Goal: Information Seeking & Learning: Learn about a topic

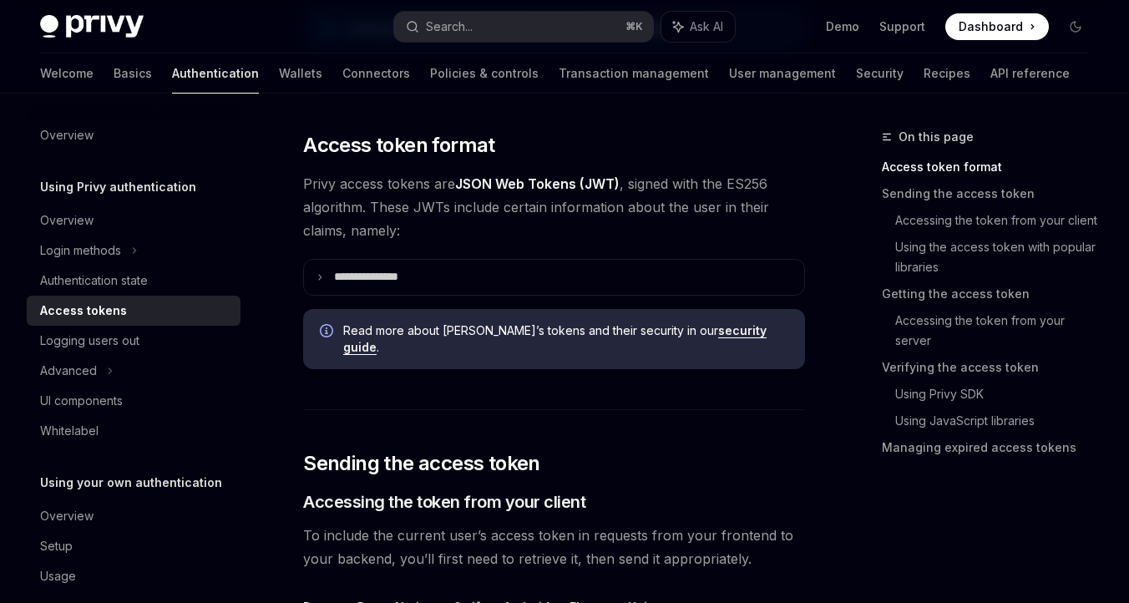
scroll to position [463, 0]
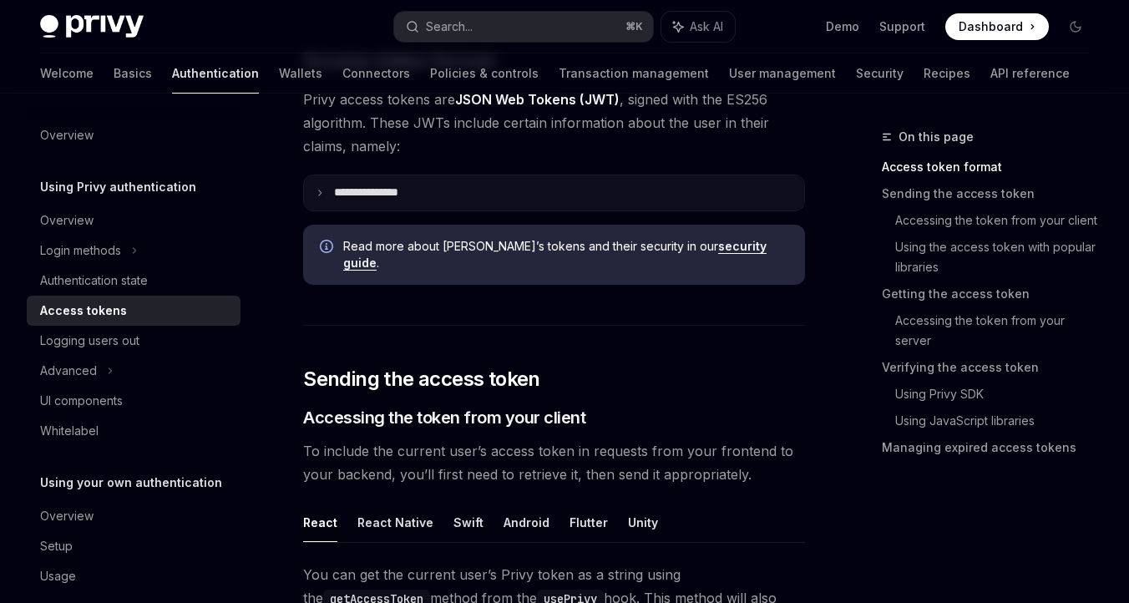
click at [339, 195] on p "**********" at bounding box center [379, 192] width 91 height 15
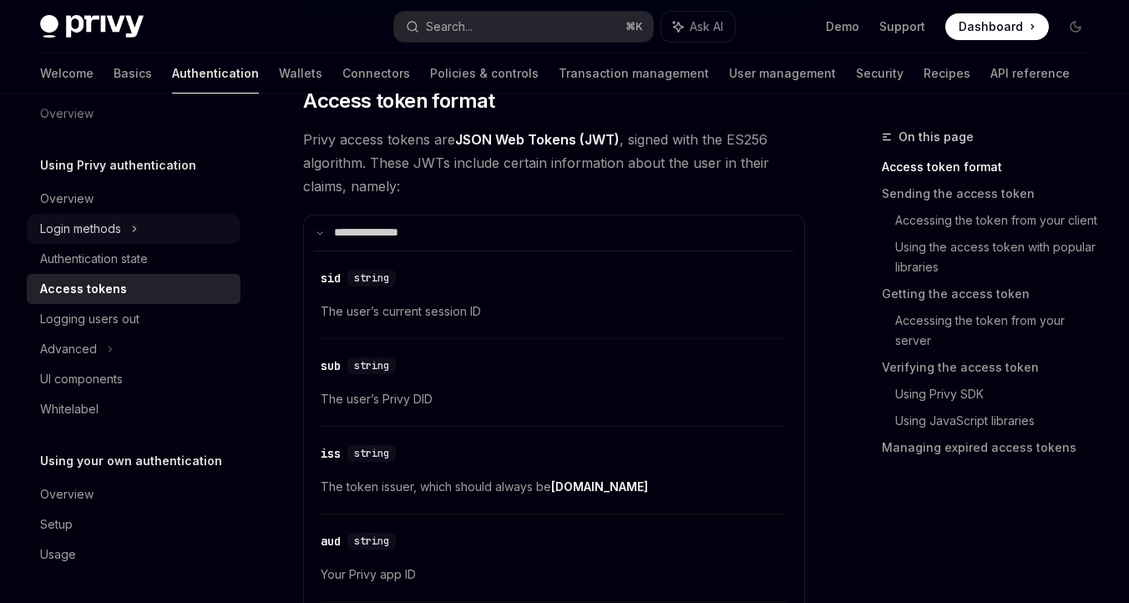
scroll to position [0, 0]
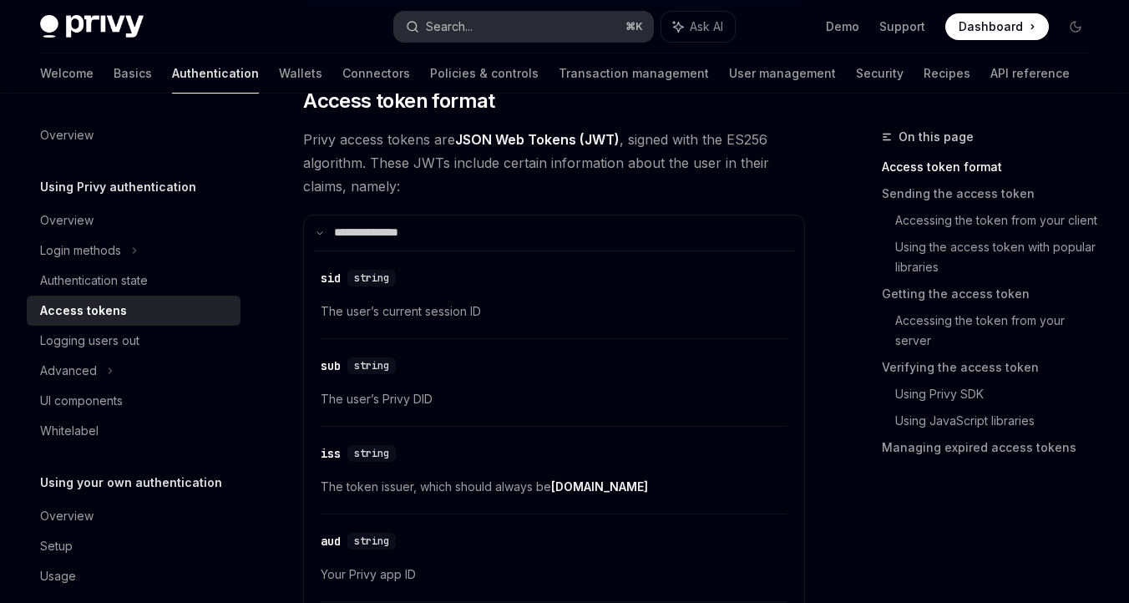
click at [447, 21] on div "Search..." at bounding box center [449, 27] width 47 height 20
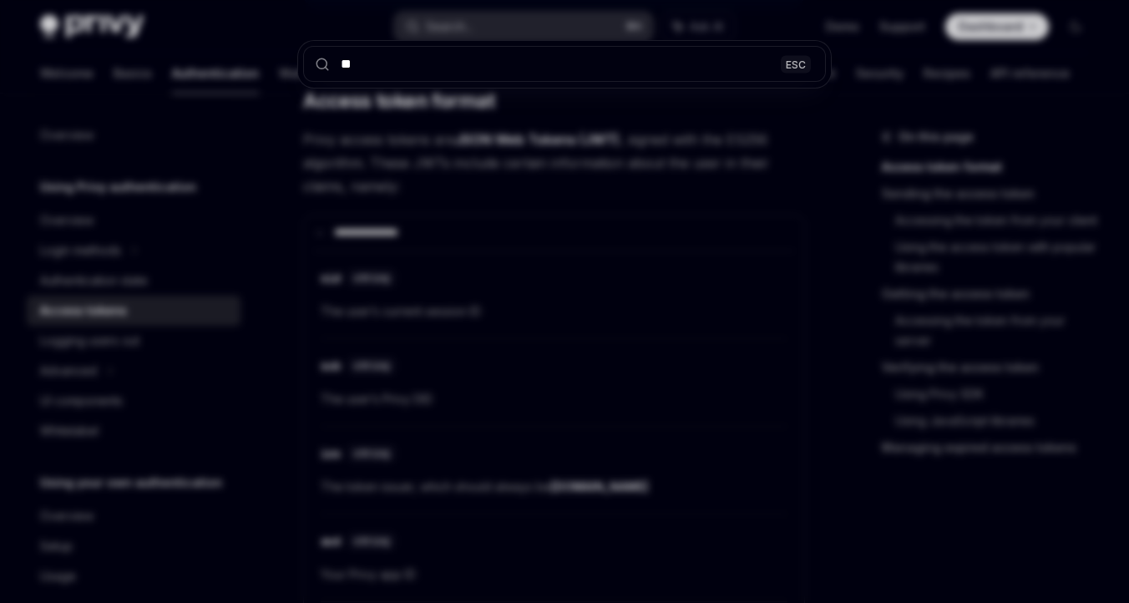
type input "***"
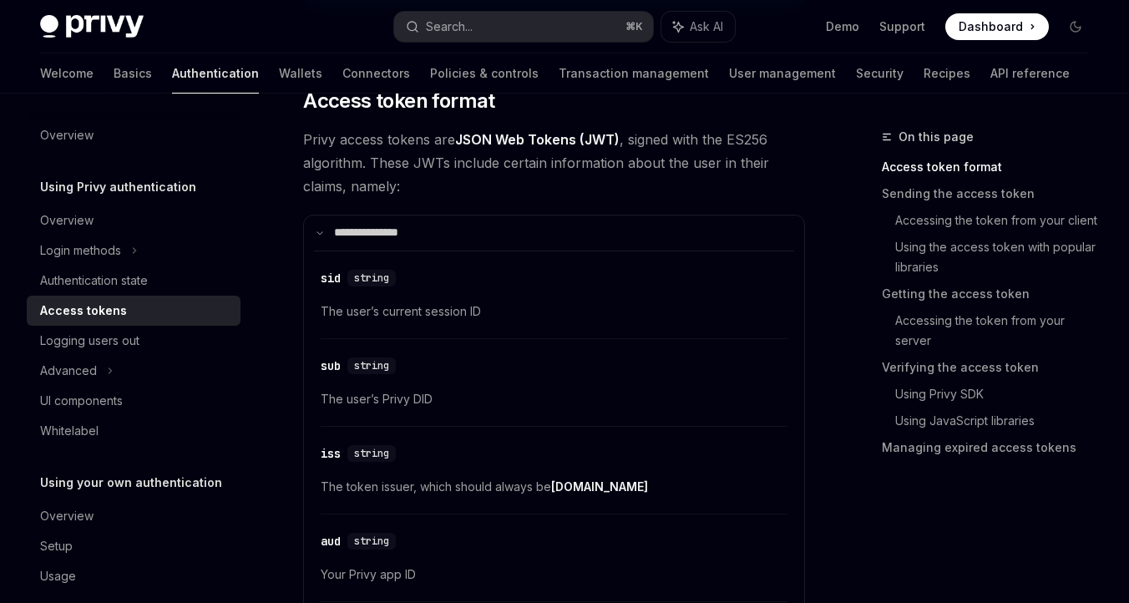
type textarea "*"
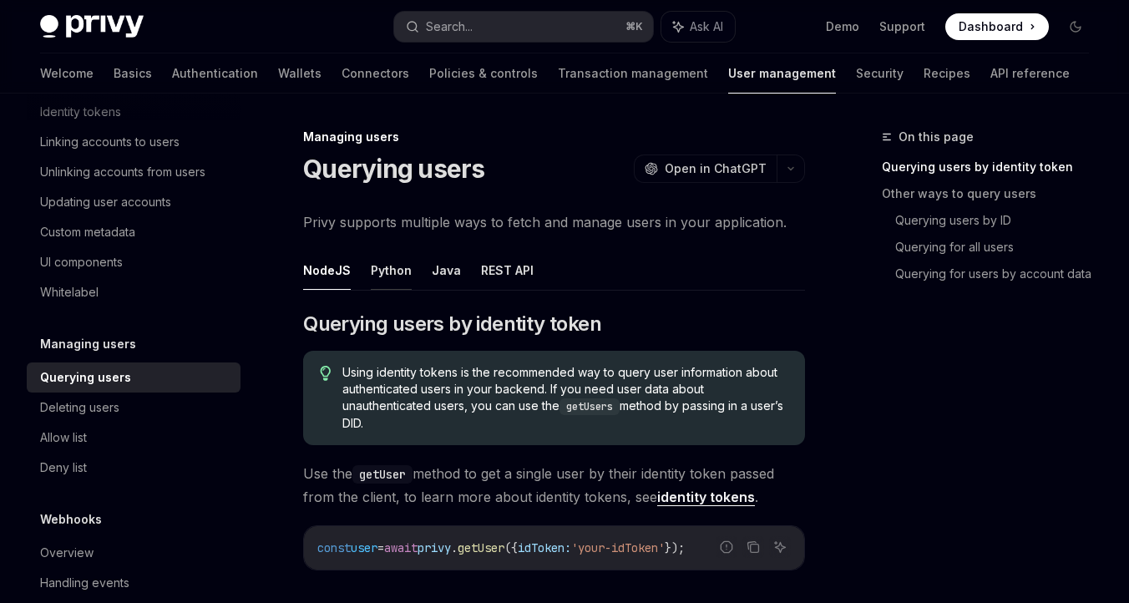
click at [398, 272] on button "Python" at bounding box center [391, 270] width 41 height 39
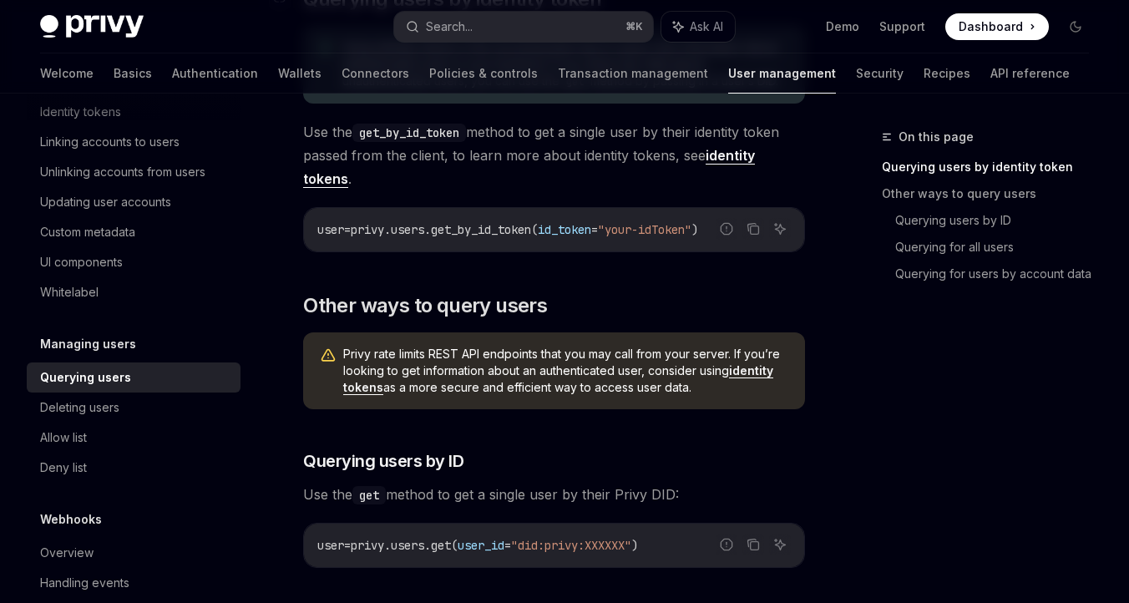
scroll to position [328, 0]
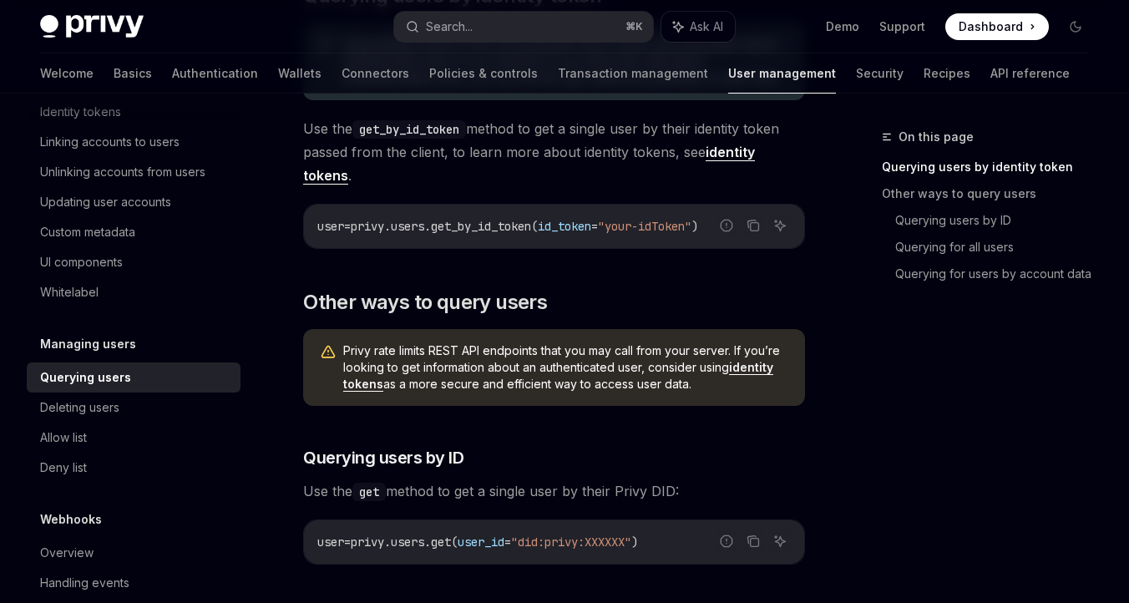
click at [761, 388] on link "identity tokens" at bounding box center [558, 376] width 430 height 32
type textarea "*"
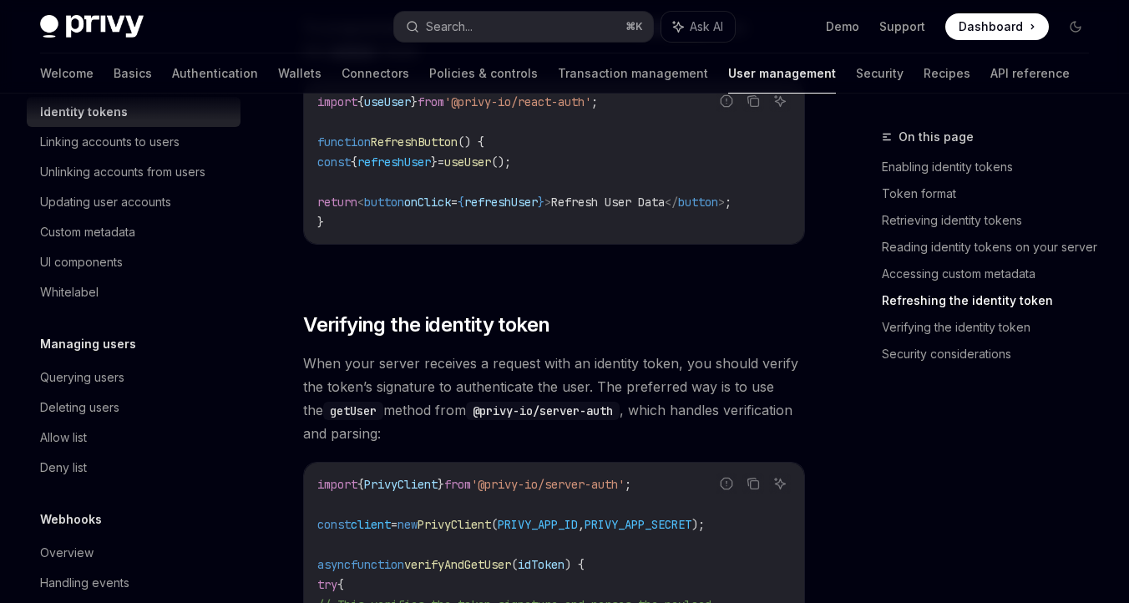
scroll to position [4389, 0]
